Goal: Check status: Check status

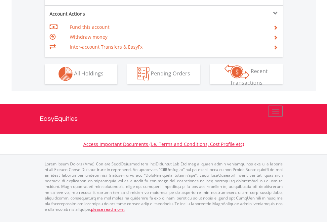
scroll to position [619, 0]
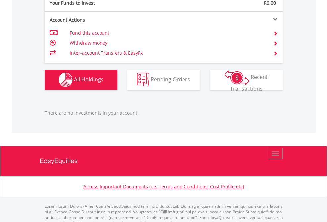
scroll to position [655, 0]
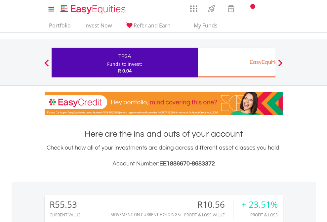
scroll to position [64, 104]
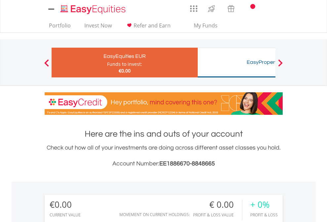
scroll to position [64, 104]
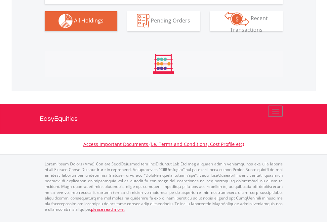
scroll to position [655, 0]
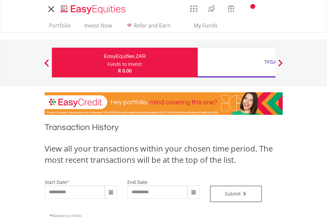
type input "**********"
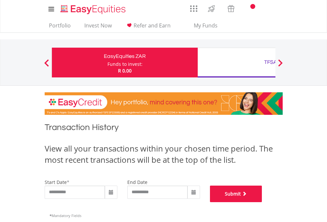
click at [262, 202] on button "Submit" at bounding box center [236, 194] width 52 height 17
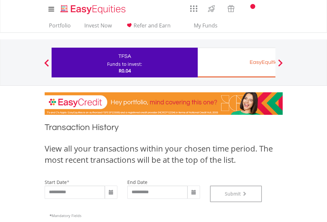
scroll to position [268, 0]
click at [237, 63] on div "EasyEquities EUR" at bounding box center [271, 62] width 138 height 9
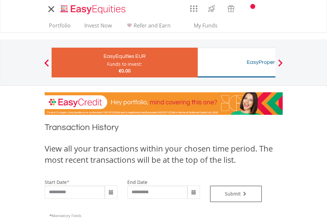
type input "**********"
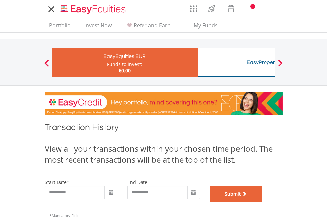
click at [262, 202] on button "Submit" at bounding box center [236, 194] width 52 height 17
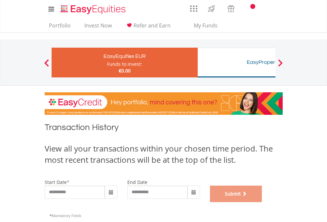
scroll to position [268, 0]
